Goal: Information Seeking & Learning: Find specific fact

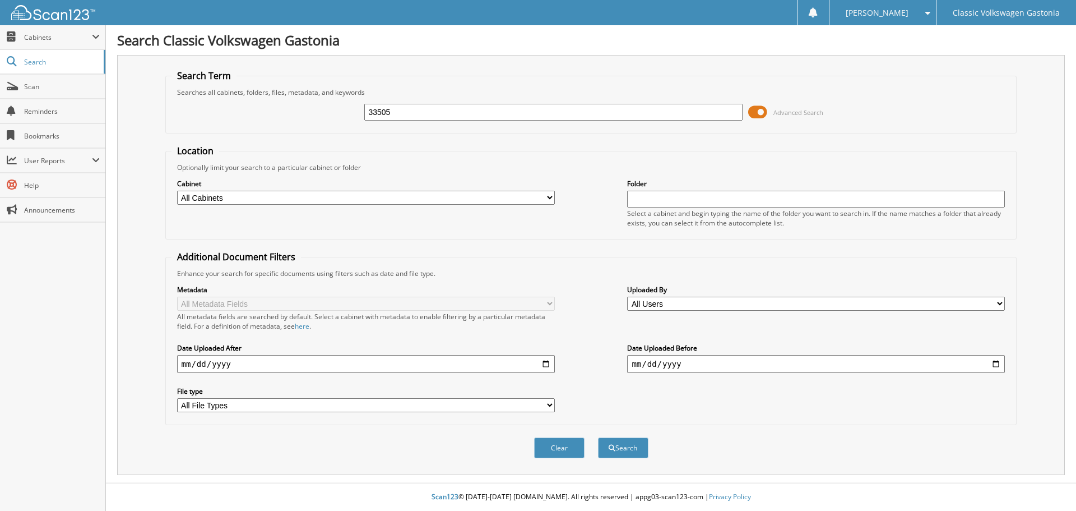
type input "33505"
click at [598, 437] on button "Search" at bounding box center [623, 447] width 50 height 21
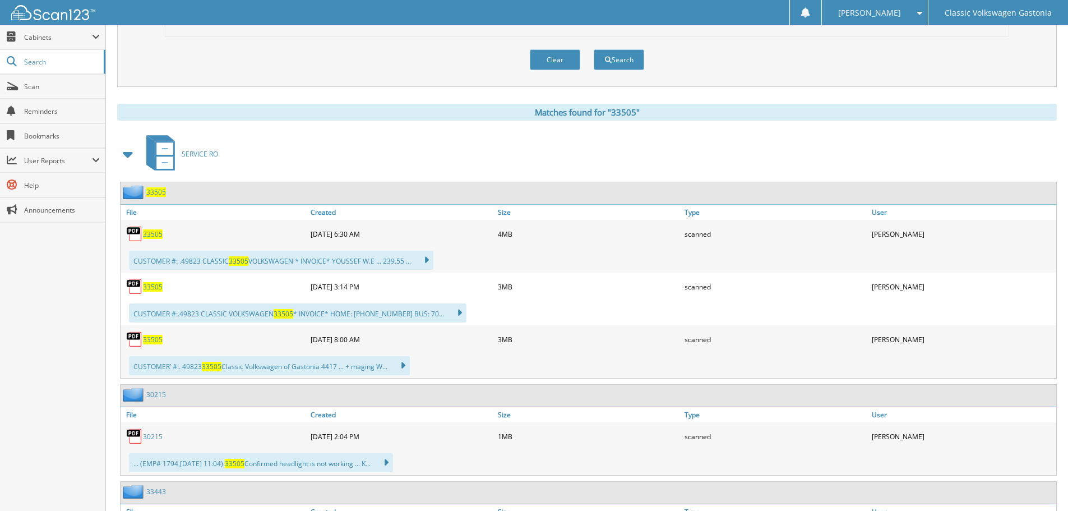
scroll to position [392, 0]
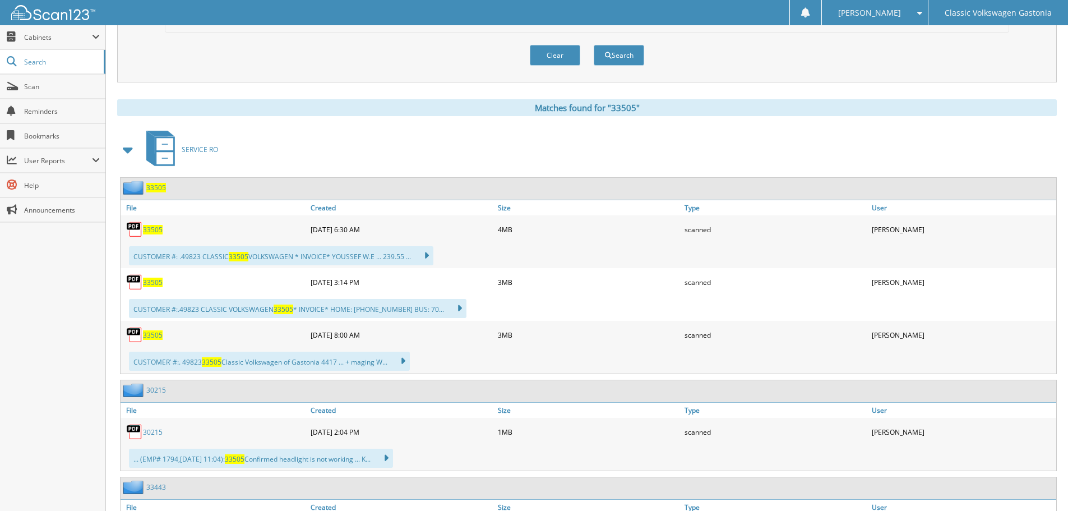
click at [155, 232] on span "33505" at bounding box center [153, 230] width 20 height 10
